Goal: Find specific page/section: Find specific page/section

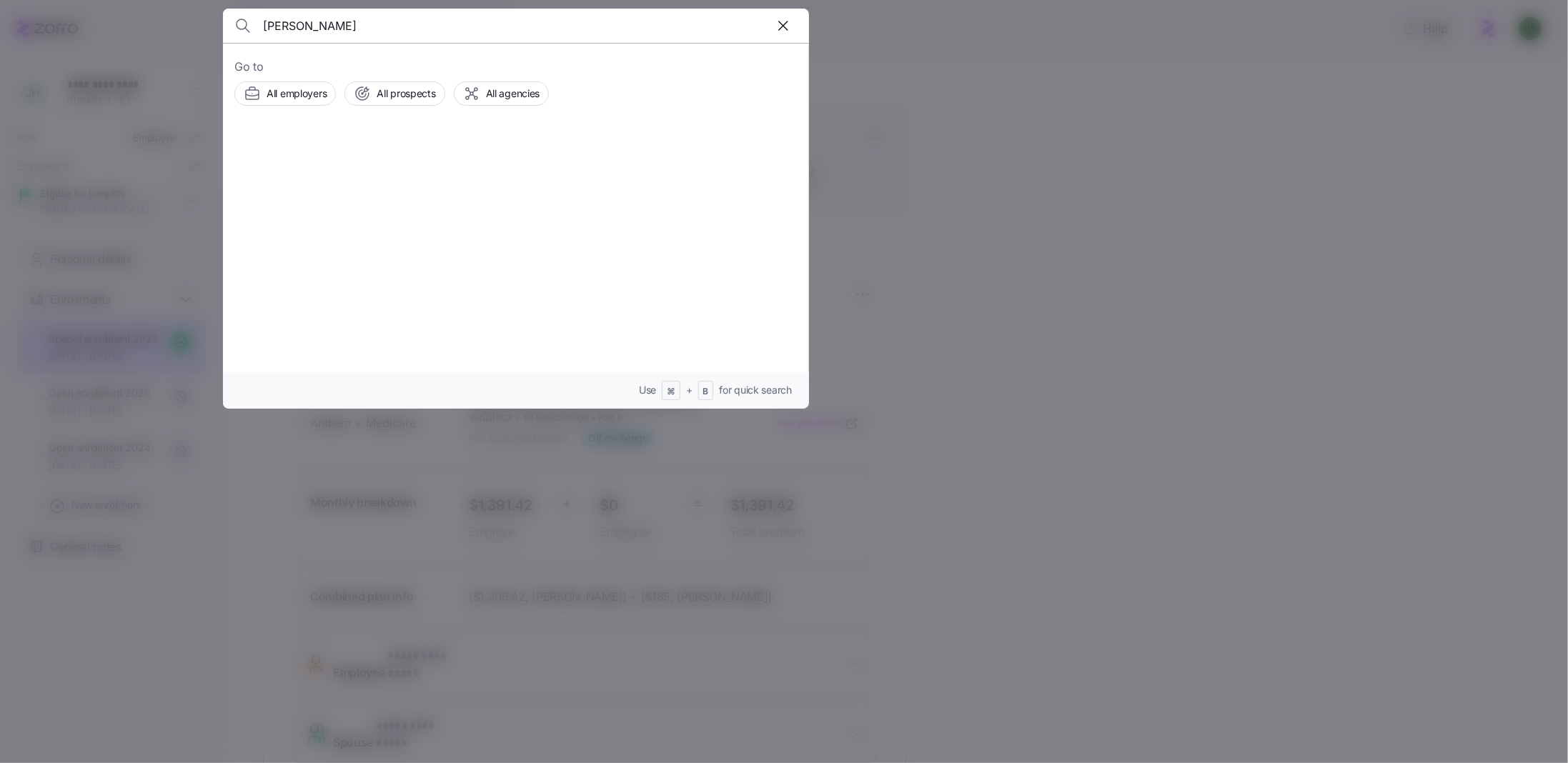
type input "[PERSON_NAME]"
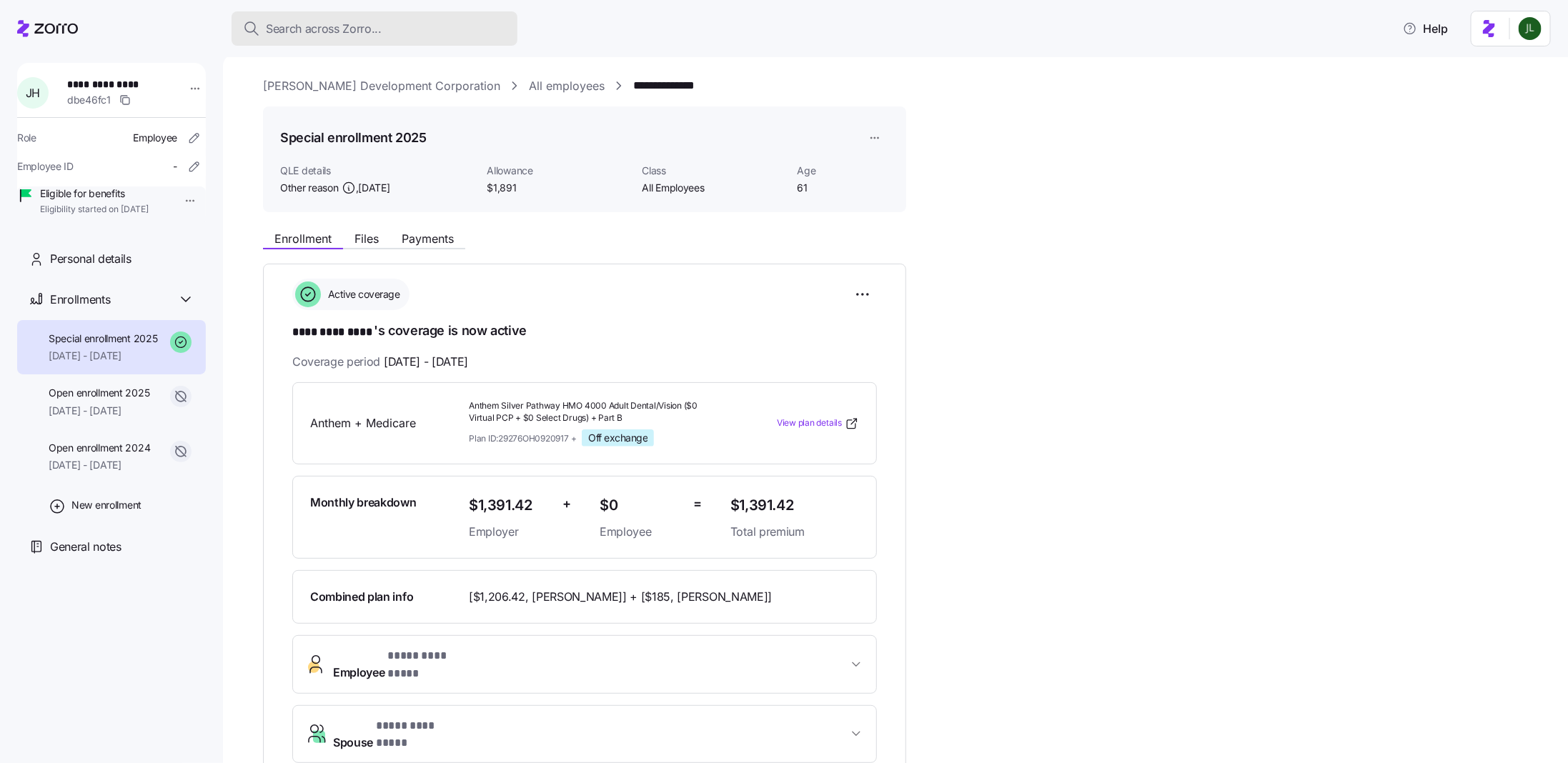
click at [400, 37] on div "Search across Zorro..." at bounding box center [374, 28] width 263 height 18
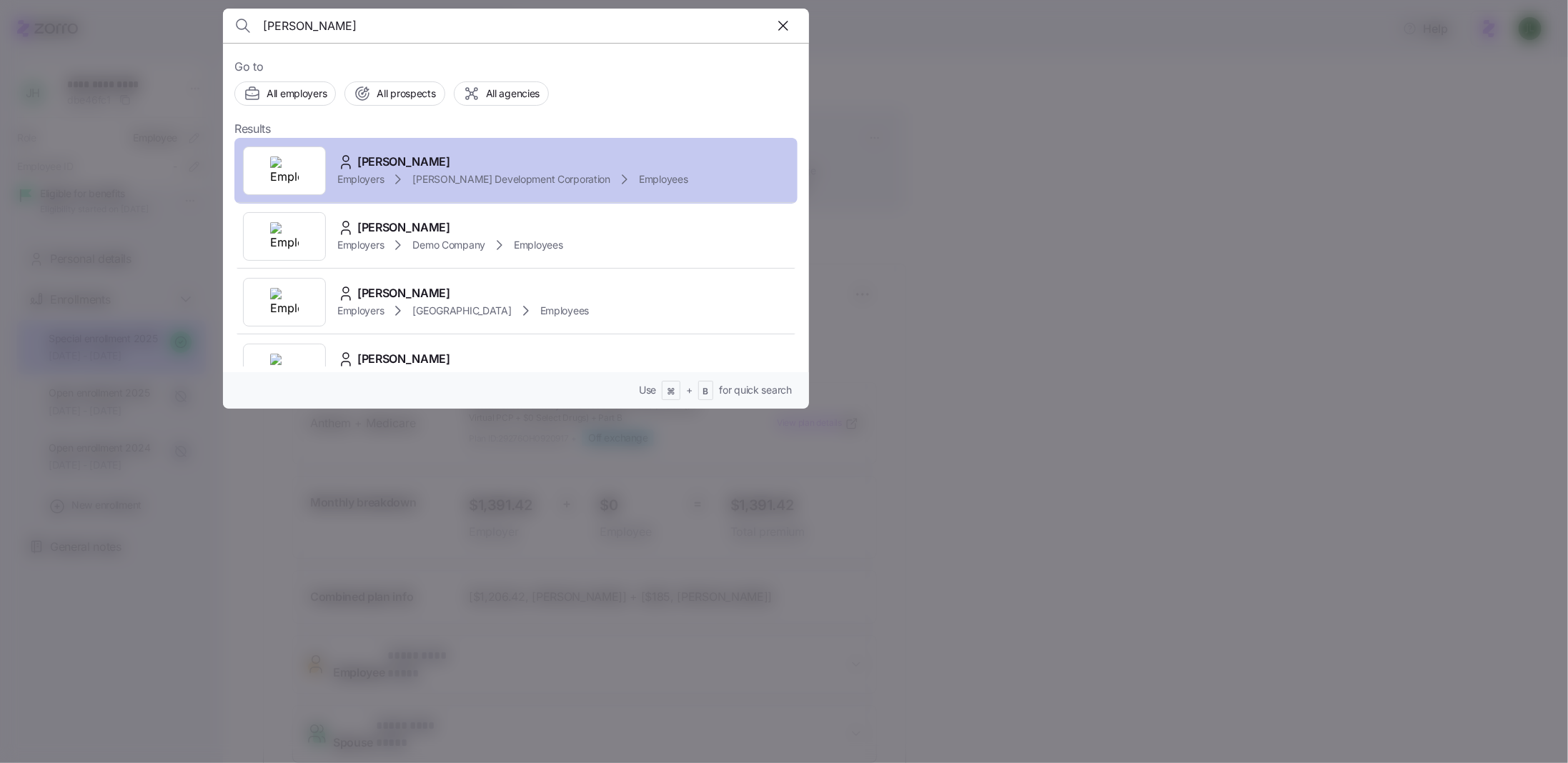
type input "jeff hutche"
click at [433, 161] on span "[PERSON_NAME]" at bounding box center [404, 162] width 93 height 18
